Goal: Task Accomplishment & Management: Use online tool/utility

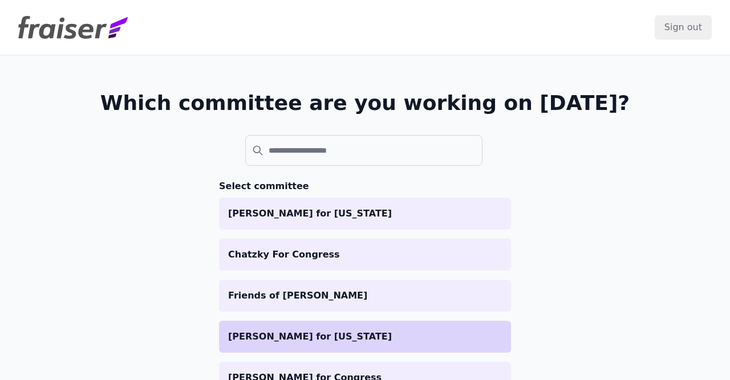
click at [273, 337] on p "[PERSON_NAME] for [US_STATE]" at bounding box center [365, 337] width 274 height 14
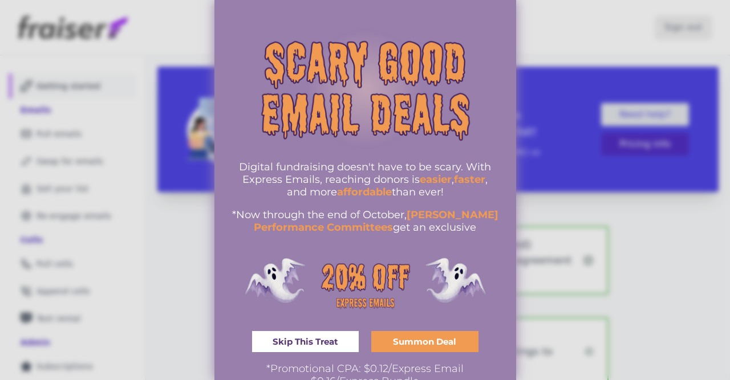
click at [106, 293] on div at bounding box center [365, 190] width 730 height 380
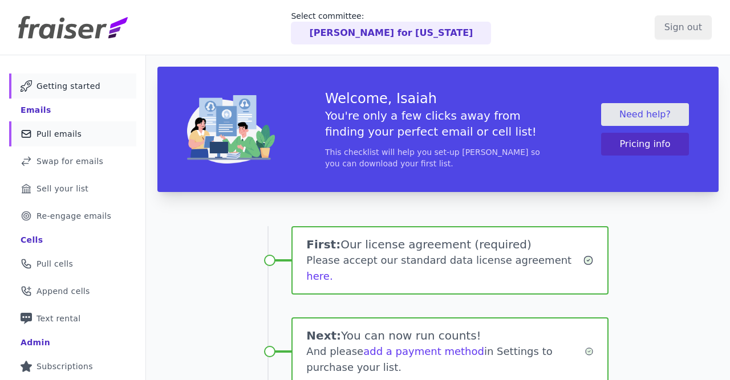
click at [30, 131] on icon at bounding box center [26, 134] width 9 height 7
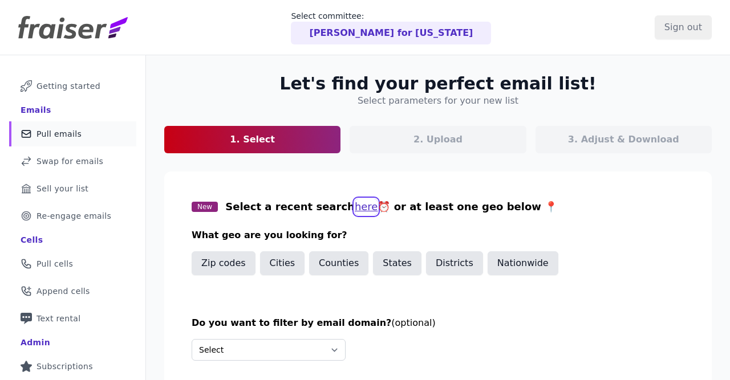
click at [355, 205] on button "here" at bounding box center [366, 207] width 23 height 16
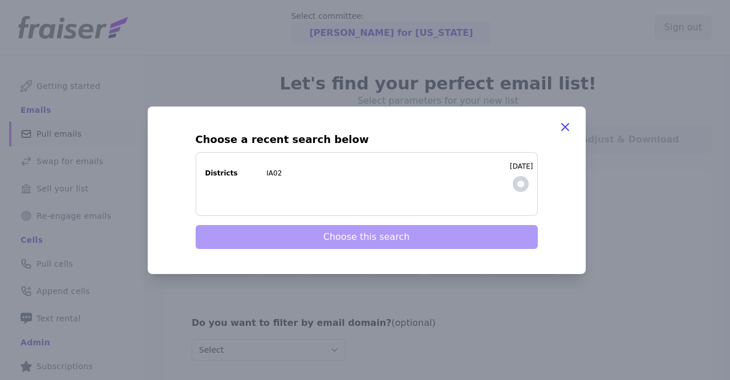
click at [508, 181] on label "[DATE] Districts IA02" at bounding box center [367, 184] width 342 height 64
click at [0, 0] on input "[DATE] Districts IA02" at bounding box center [0, 0] width 0 height 0
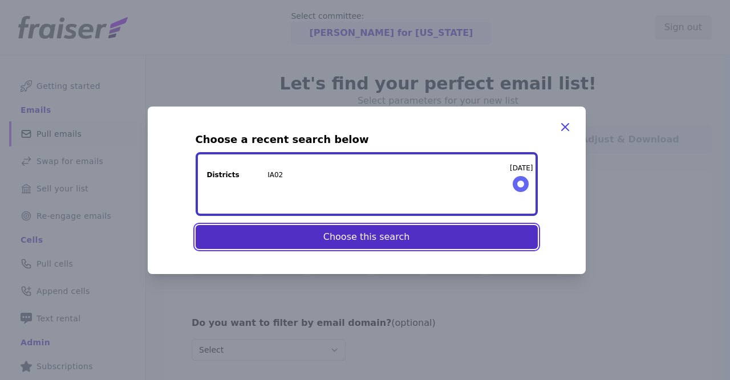
click at [468, 233] on button "Choose this search" at bounding box center [367, 237] width 342 height 24
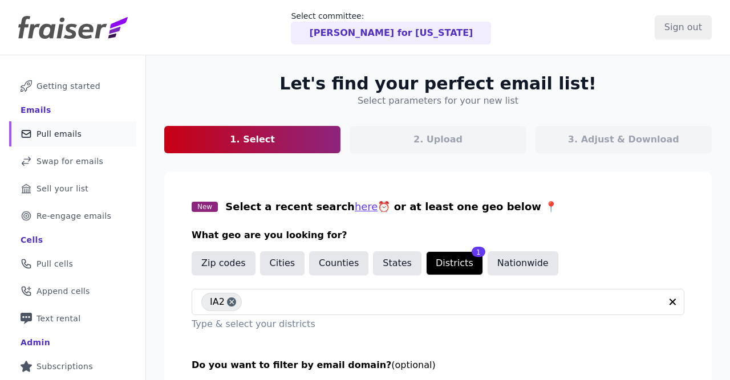
scroll to position [135, 0]
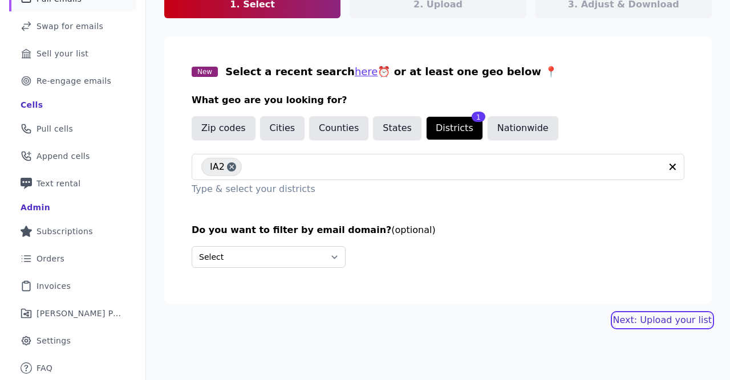
click at [684, 316] on link "Next: Upload your list" at bounding box center [662, 321] width 99 height 14
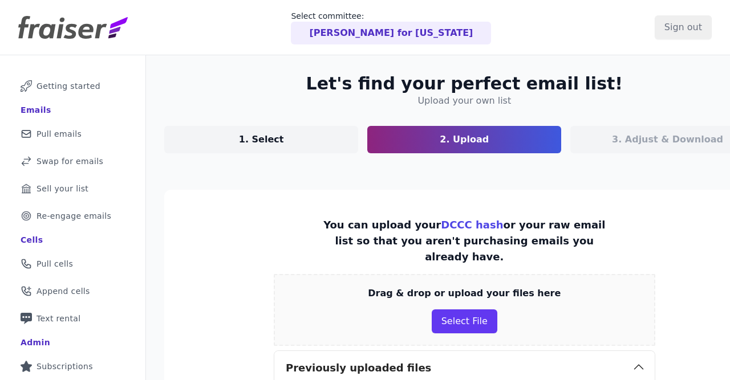
scroll to position [265, 0]
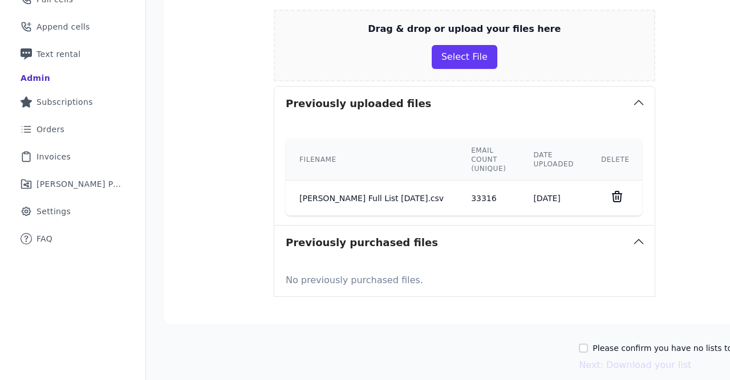
click at [610, 194] on icon at bounding box center [617, 197] width 14 height 14
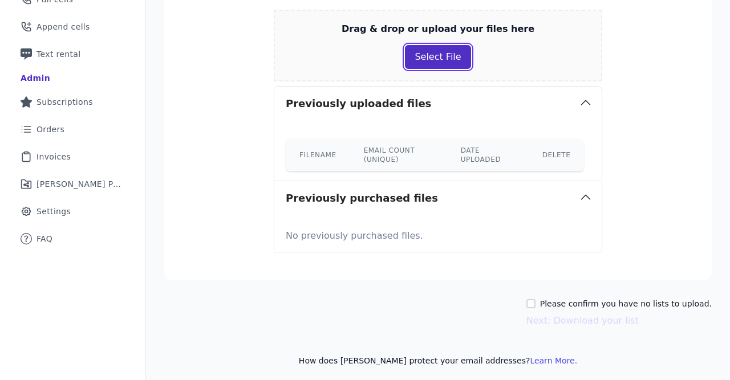
click at [432, 62] on button "Select File" at bounding box center [438, 57] width 66 height 24
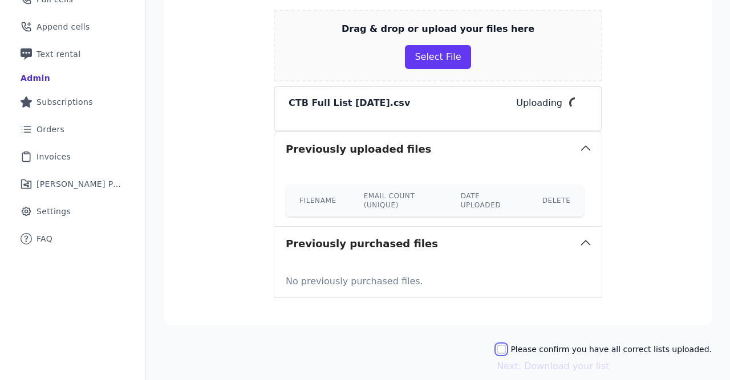
click at [506, 348] on input "Please confirm you have all correct lists uploaded." at bounding box center [501, 349] width 9 height 9
checkbox input "true"
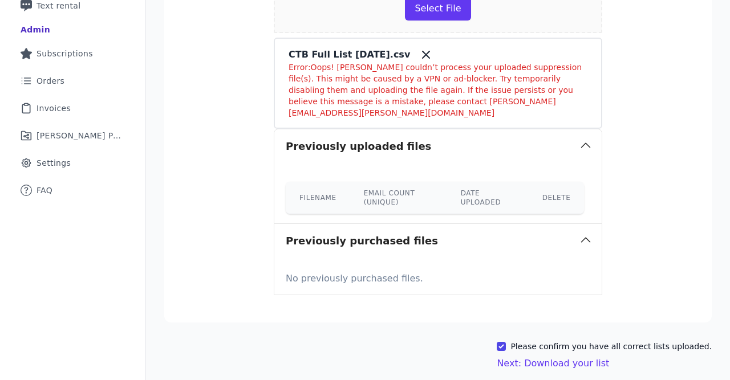
click at [423, 56] on icon at bounding box center [426, 54] width 7 height 7
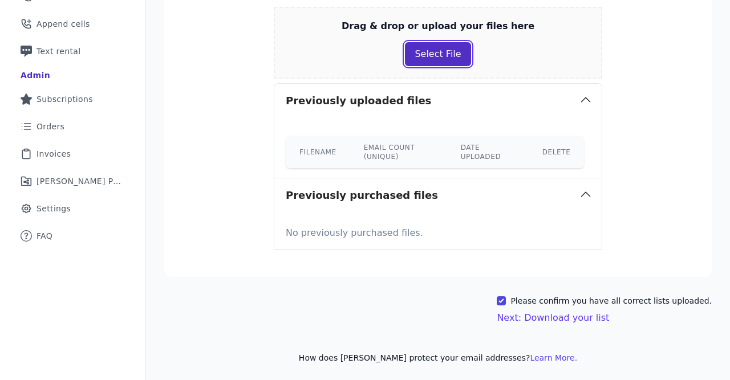
click at [431, 55] on button "Select File" at bounding box center [438, 54] width 66 height 24
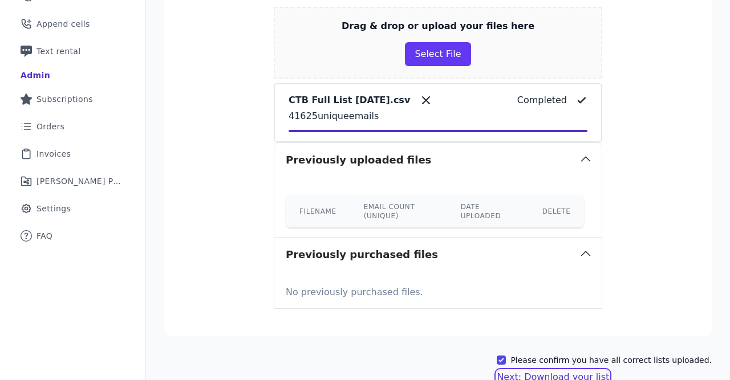
click at [536, 371] on button "Next: Download your list" at bounding box center [553, 378] width 112 height 14
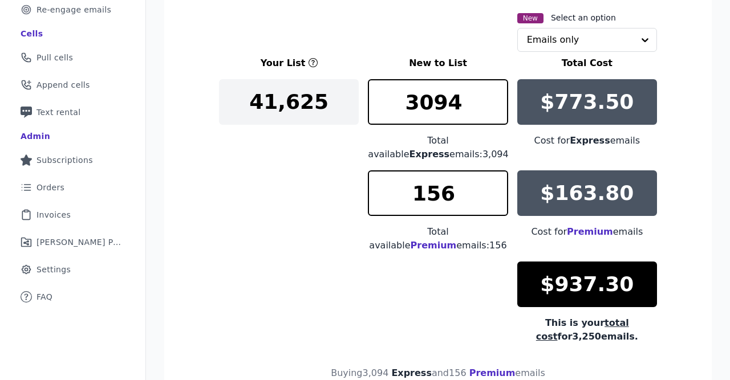
scroll to position [267, 0]
